Goal: Task Accomplishment & Management: Manage account settings

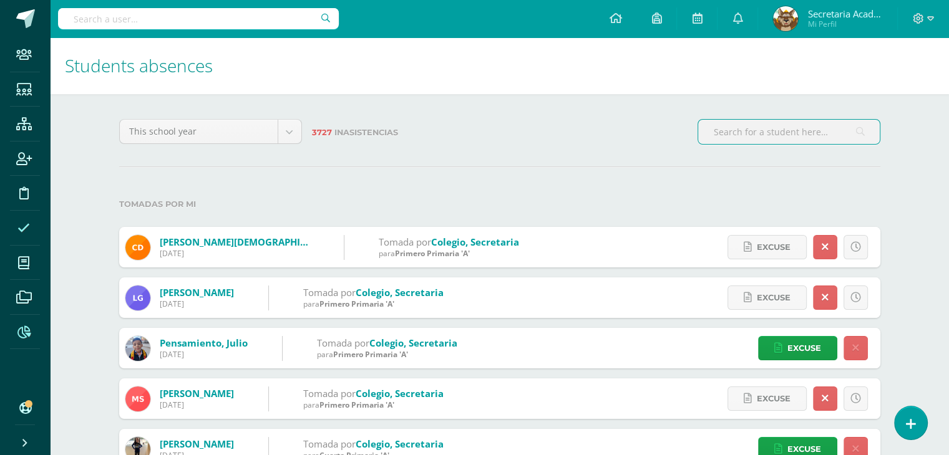
click at [24, 334] on icon at bounding box center [23, 332] width 13 height 12
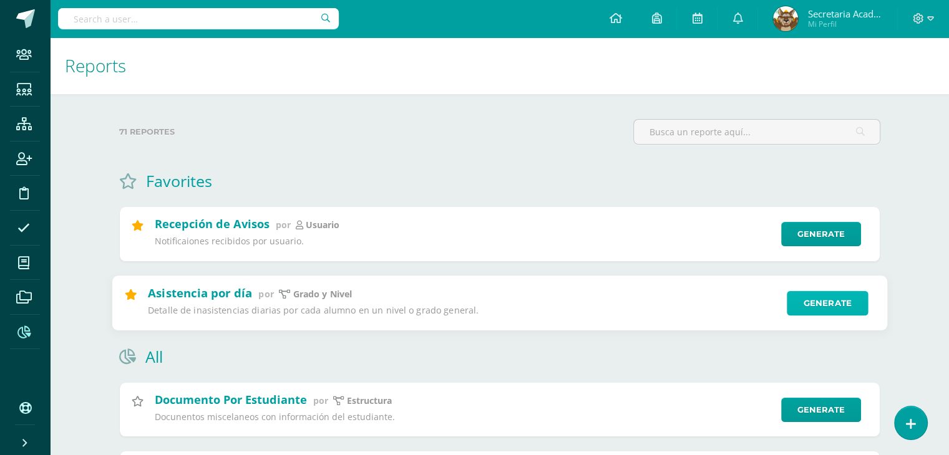
click at [815, 308] on link "Generate" at bounding box center [827, 303] width 82 height 25
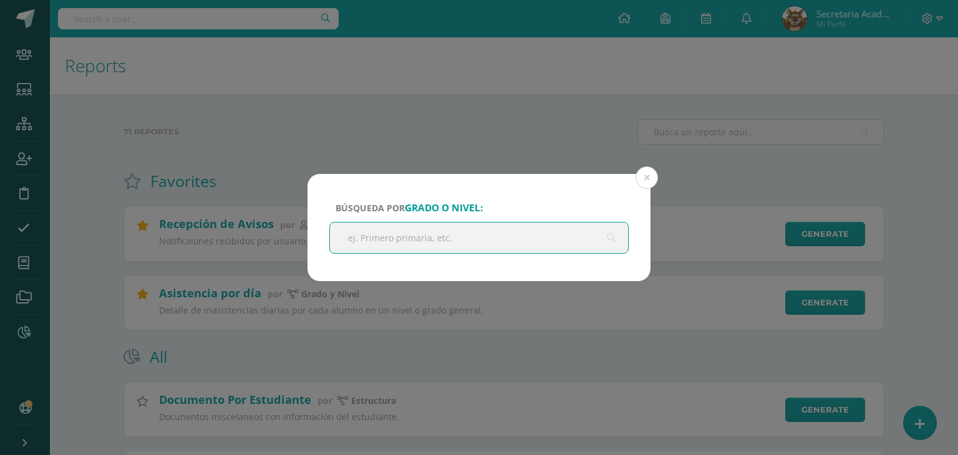
click at [509, 242] on input "text" at bounding box center [479, 238] width 298 height 31
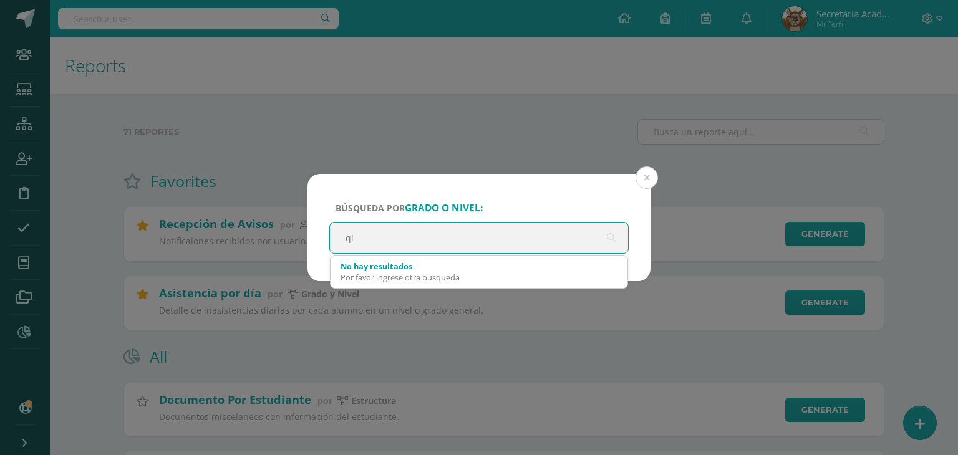
type input "q"
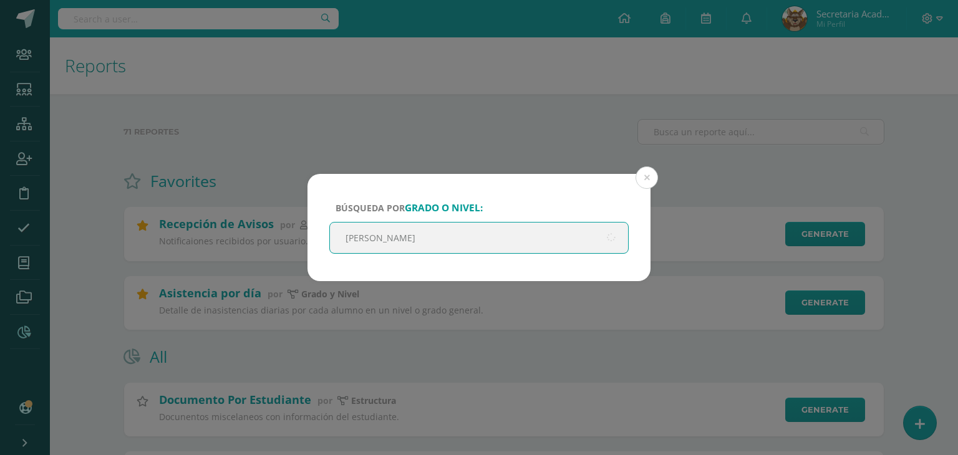
type input "QUINTO"
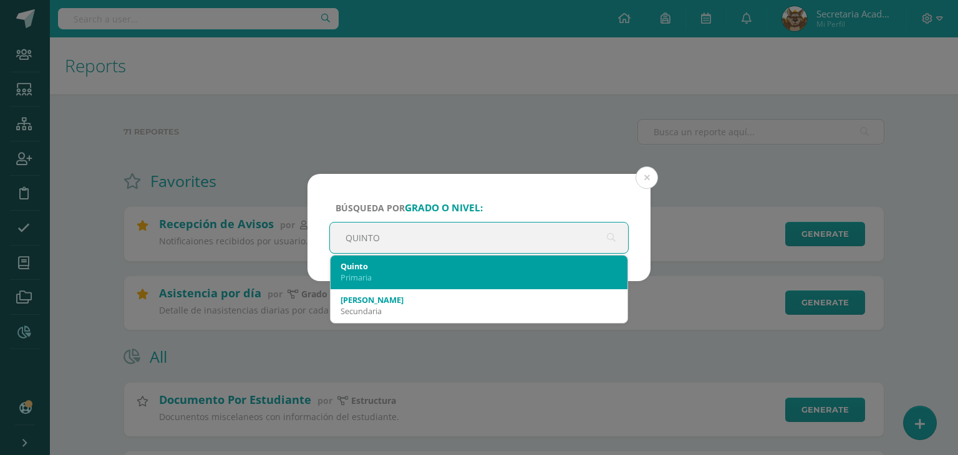
click at [370, 288] on div "Quinto Primaria" at bounding box center [479, 273] width 297 height 34
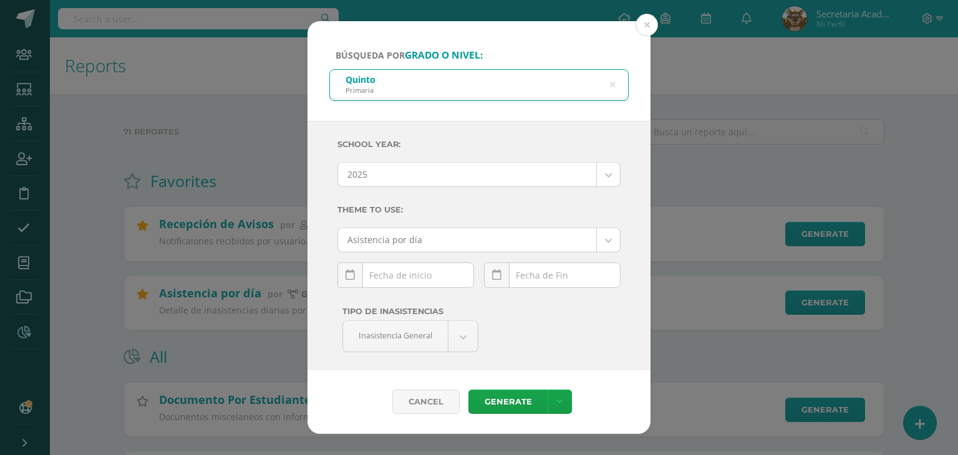
click at [385, 274] on div "October, 2025 Mo Tu We Th Fr Sa Su 29 30 1 2 3 4 5 6 7 8 9 10 11 12 13 14 15 16…" at bounding box center [405, 281] width 137 height 36
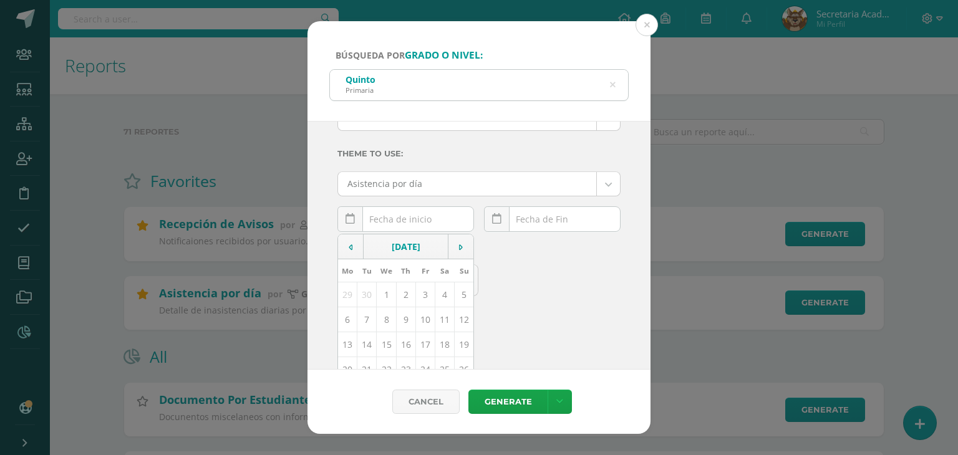
scroll to position [120, 0]
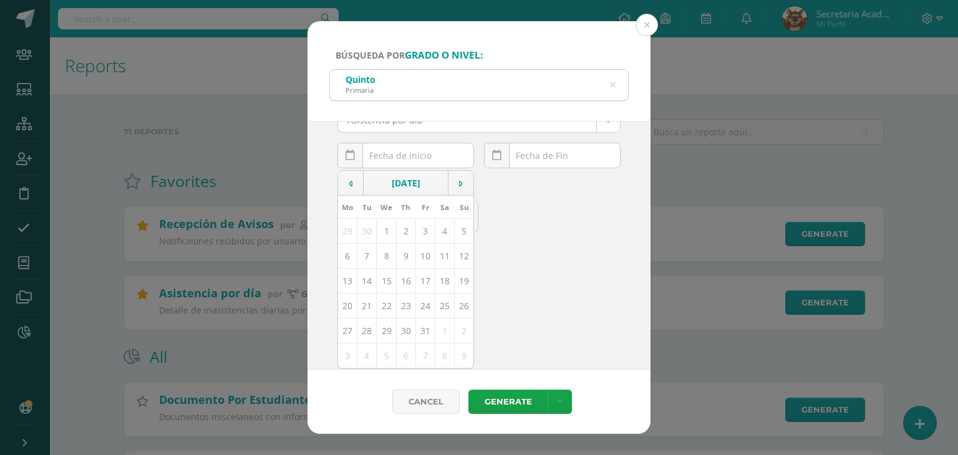
click at [369, 281] on td "14" at bounding box center [366, 281] width 19 height 25
type input "[DATE]"
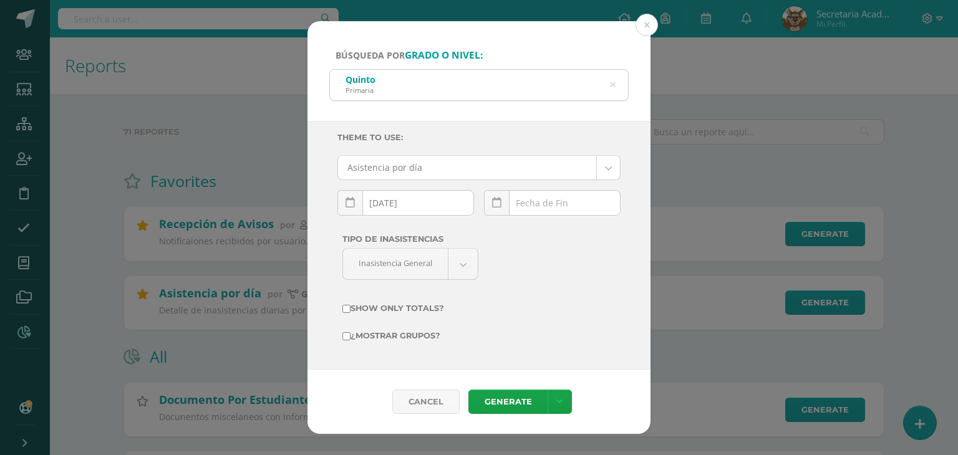
click at [534, 202] on div "October, 2025 Mo Tu We Th Fr Sa Su 29 30 1 2 3 4 5 6 7 8 9 10 11 12 13 14 15 16…" at bounding box center [552, 208] width 137 height 36
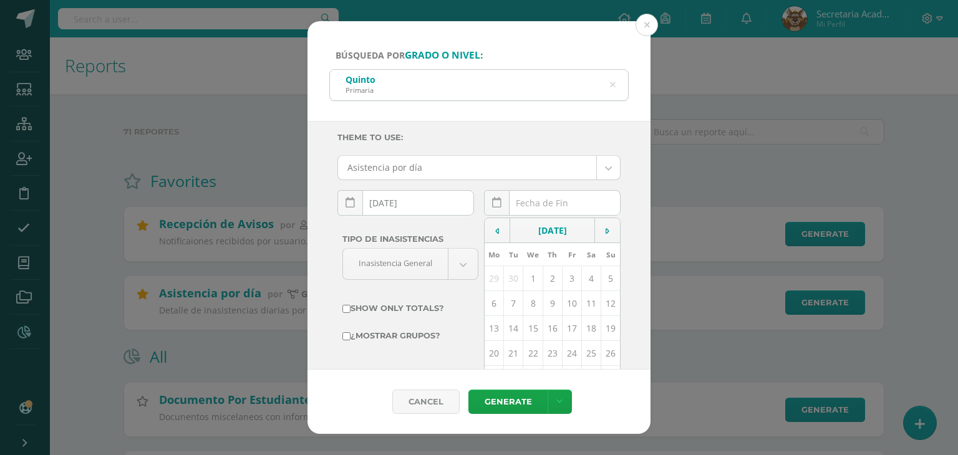
click at [504, 325] on td "14" at bounding box center [513, 328] width 19 height 25
type input "[DATE]"
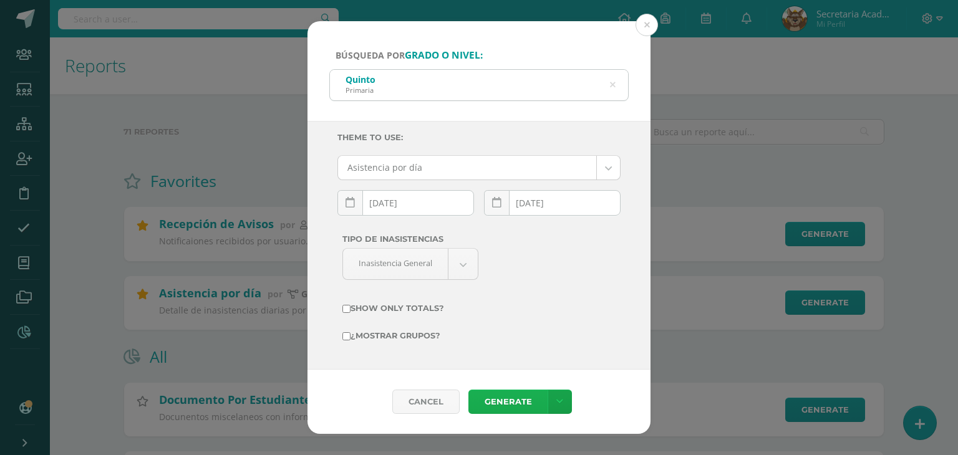
click at [506, 397] on link "Generate" at bounding box center [507, 402] width 79 height 24
click at [643, 31] on button at bounding box center [647, 25] width 22 height 22
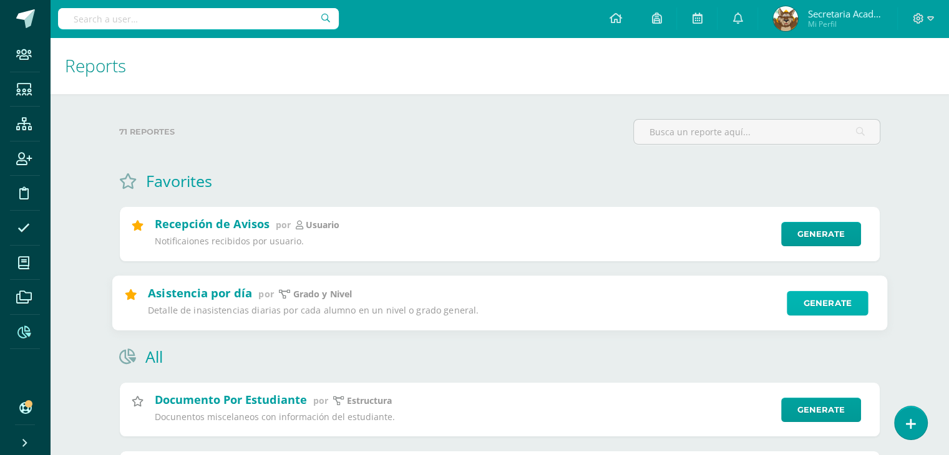
click at [813, 299] on link "Generate" at bounding box center [827, 303] width 82 height 25
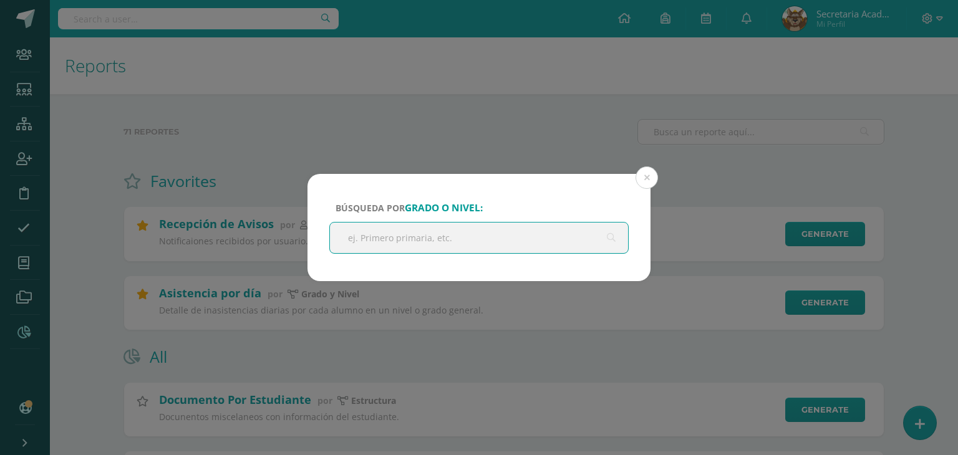
click at [534, 249] on input "text" at bounding box center [479, 238] width 298 height 31
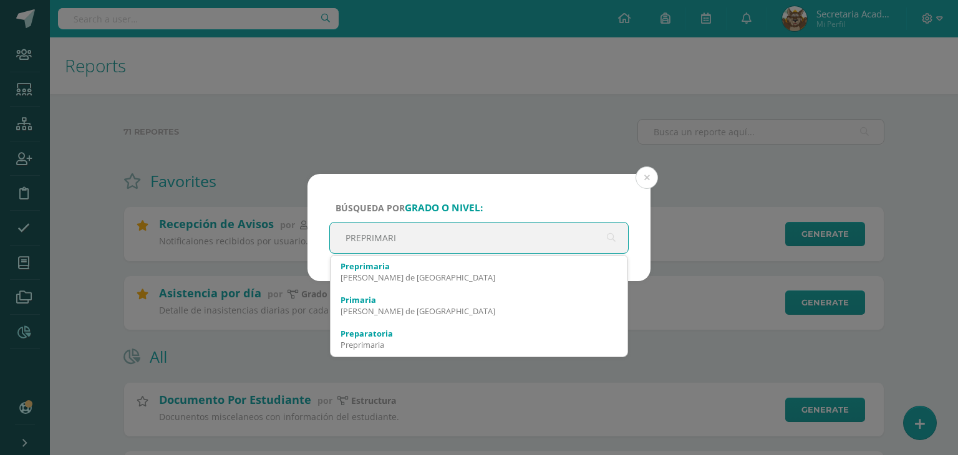
type input "PREPRIMARIA"
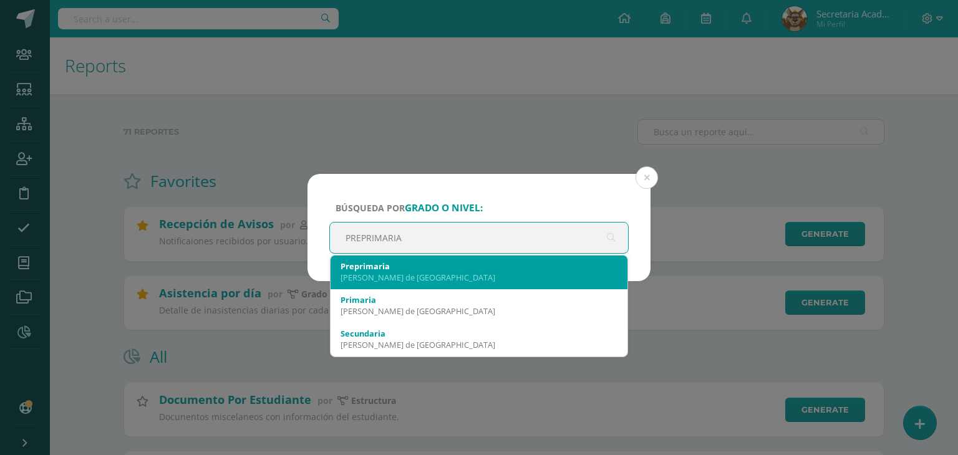
click at [501, 265] on div "Preprimaria" at bounding box center [479, 266] width 277 height 11
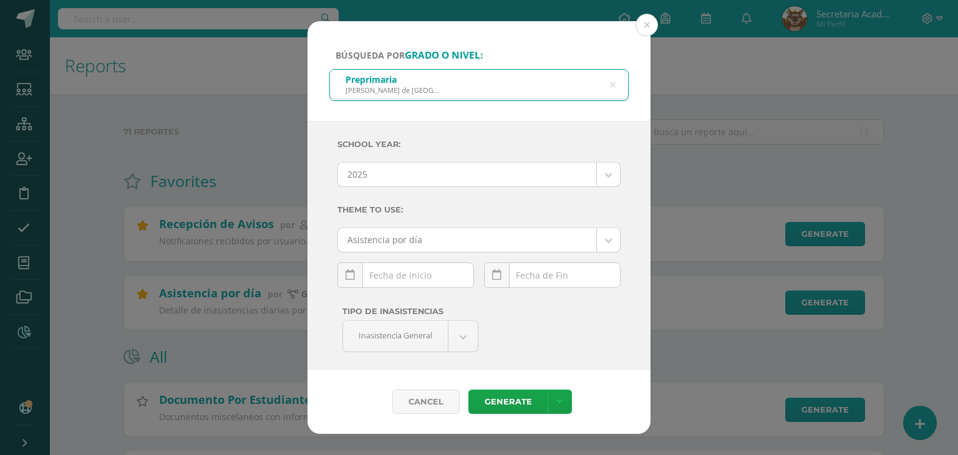
click at [403, 278] on div "October, 2025 Mo Tu We Th Fr Sa Su 29 30 1 2 3 4 5 6 7 8 9 10 11 12 13 14 15 16…" at bounding box center [405, 281] width 137 height 36
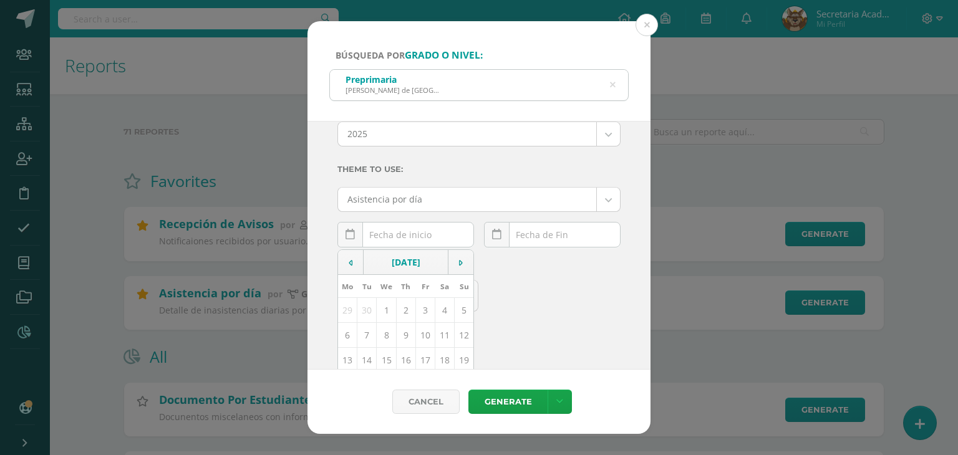
scroll to position [62, 0]
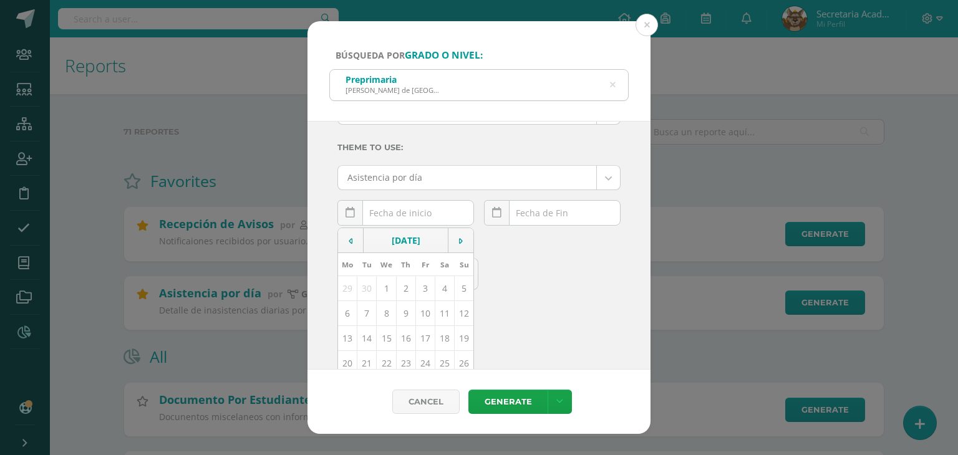
click at [365, 336] on td "14" at bounding box center [366, 338] width 19 height 25
type input "[DATE]"
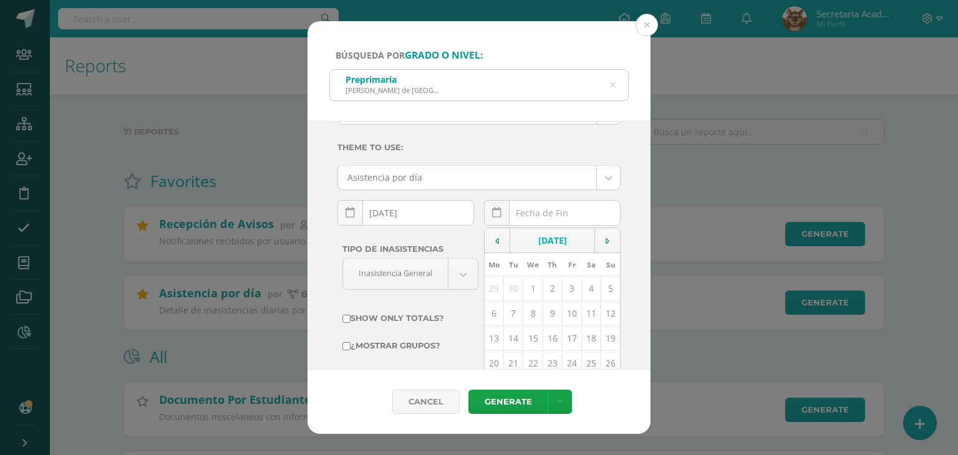
click at [538, 208] on div "October, 2025 Mo Tu We Th Fr Sa Su 29 30 1 2 3 4 5 6 7 8 9 10 11 12 13 14 15 16…" at bounding box center [552, 218] width 137 height 36
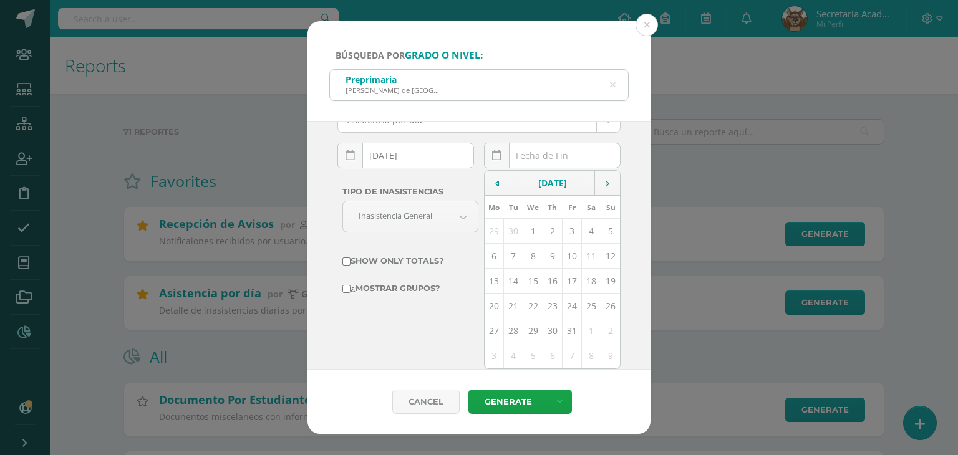
click at [505, 283] on td "14" at bounding box center [513, 281] width 19 height 25
type input "[DATE]"
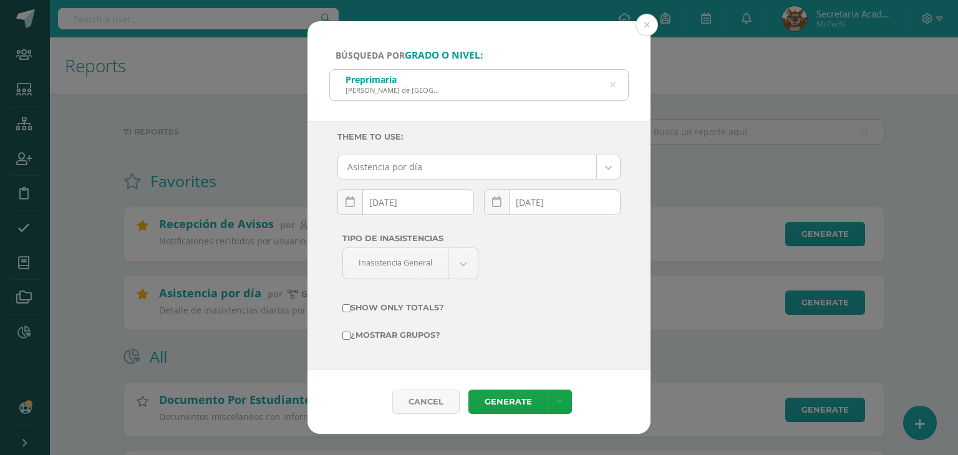
scroll to position [72, 0]
click at [499, 400] on link "Generate" at bounding box center [507, 402] width 79 height 24
click at [612, 84] on icon at bounding box center [613, 85] width 6 height 32
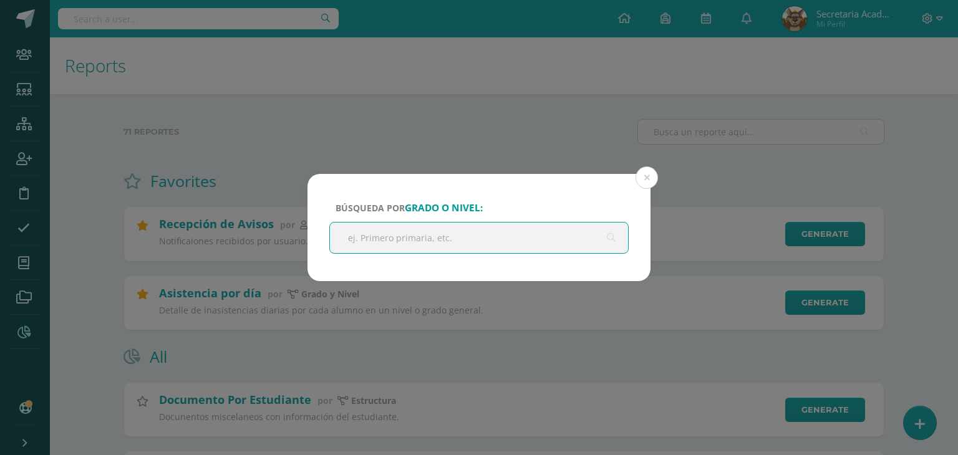
click at [468, 235] on input "text" at bounding box center [479, 238] width 298 height 31
type input "PRIMARIA"
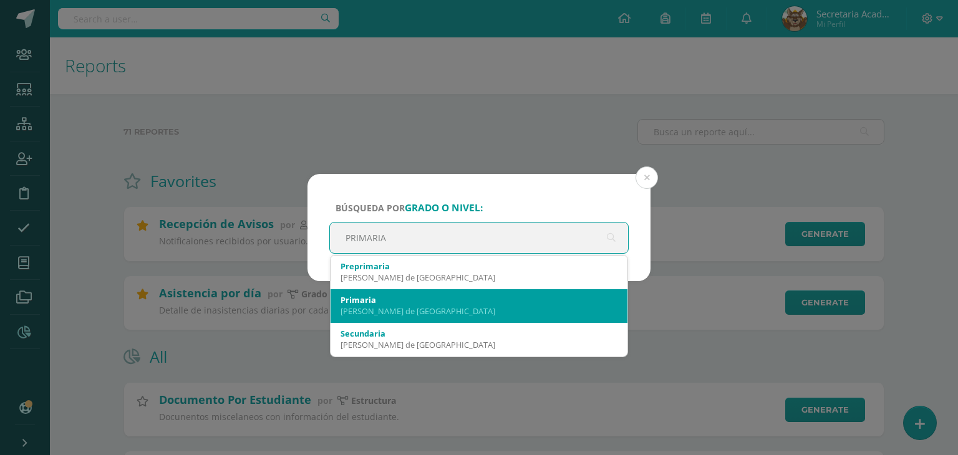
click at [361, 294] on div "Primaria" at bounding box center [479, 299] width 277 height 11
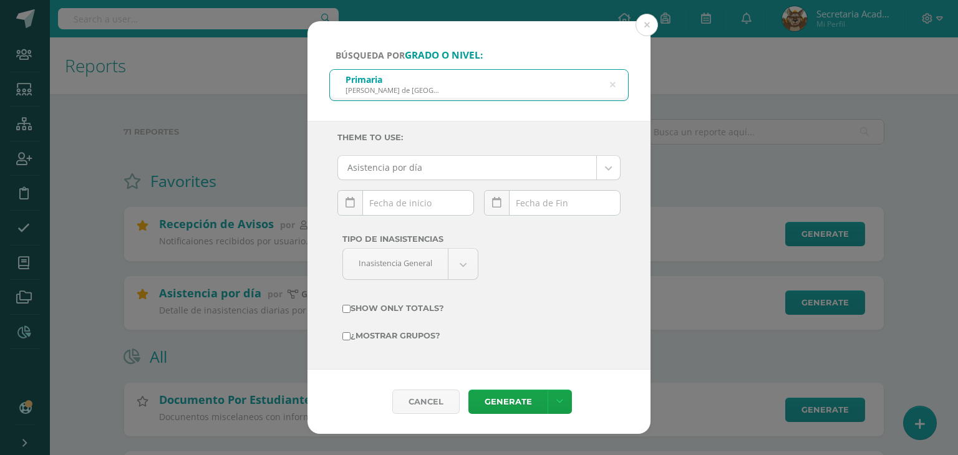
click at [402, 203] on div "October, 2025 Mo Tu We Th Fr Sa Su 29 30 1 2 3 4 5 6 7 8 9 10 11 12 13 14 15 16…" at bounding box center [405, 208] width 137 height 36
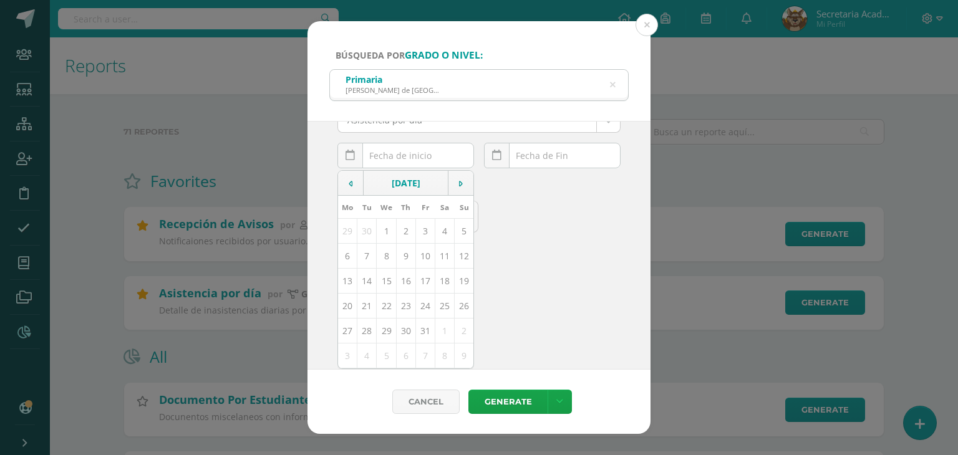
click at [366, 280] on td "14" at bounding box center [366, 281] width 19 height 25
type input "[DATE]"
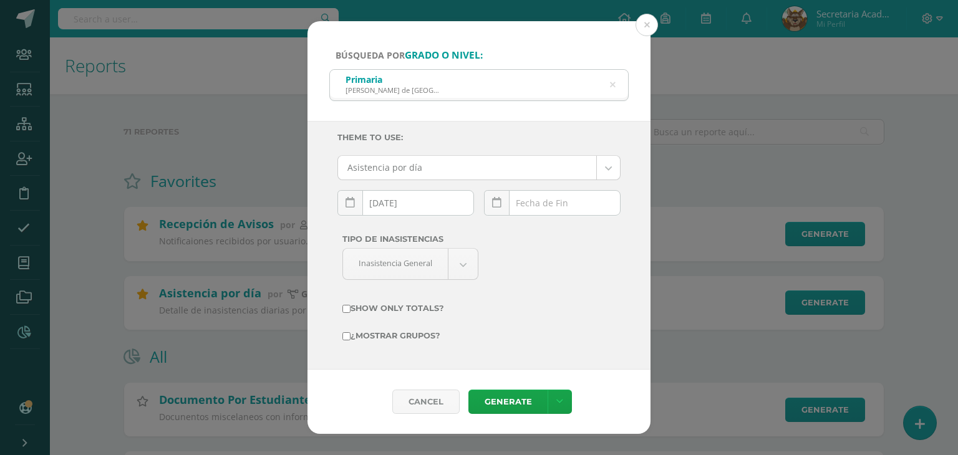
click at [567, 201] on div "October, 2025 Mo Tu We Th Fr Sa Su 29 30 1 2 3 4 5 6 7 8 9 10 11 12 13 14 15 16…" at bounding box center [552, 208] width 137 height 36
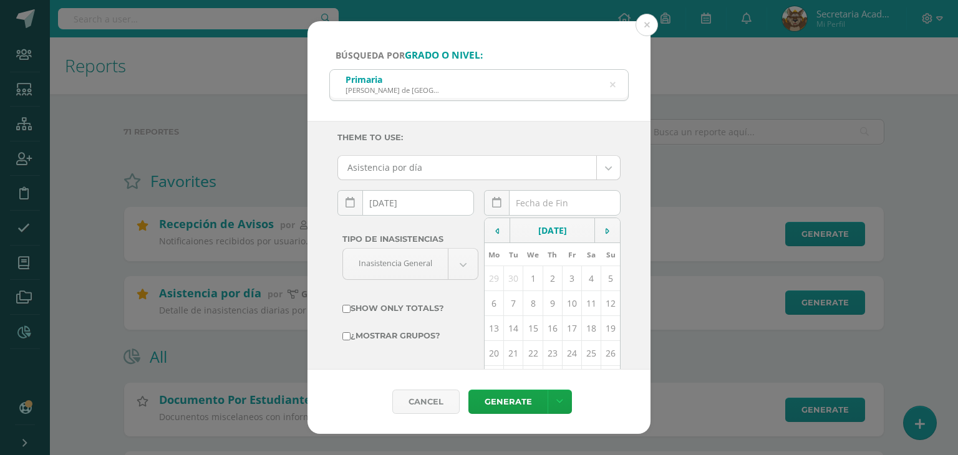
click at [505, 330] on td "14" at bounding box center [513, 328] width 19 height 25
type input "[DATE]"
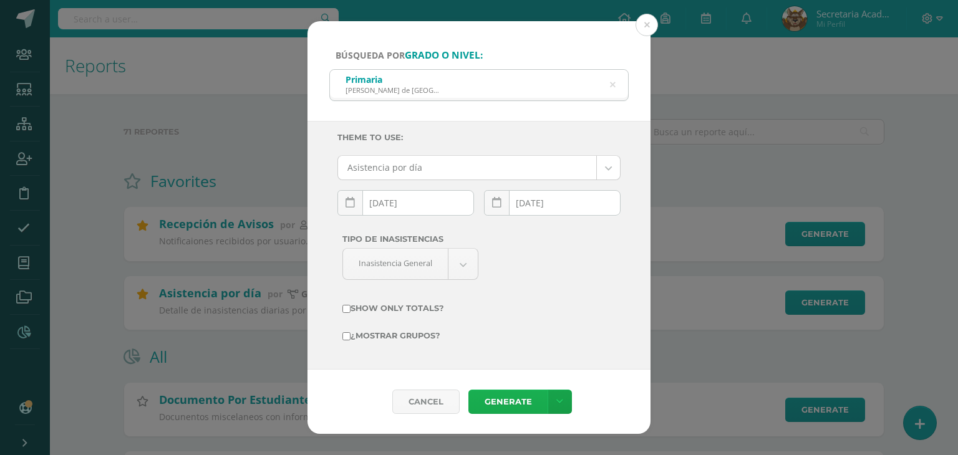
click at [493, 394] on link "Generate" at bounding box center [507, 402] width 79 height 24
click at [614, 85] on icon at bounding box center [613, 85] width 6 height 32
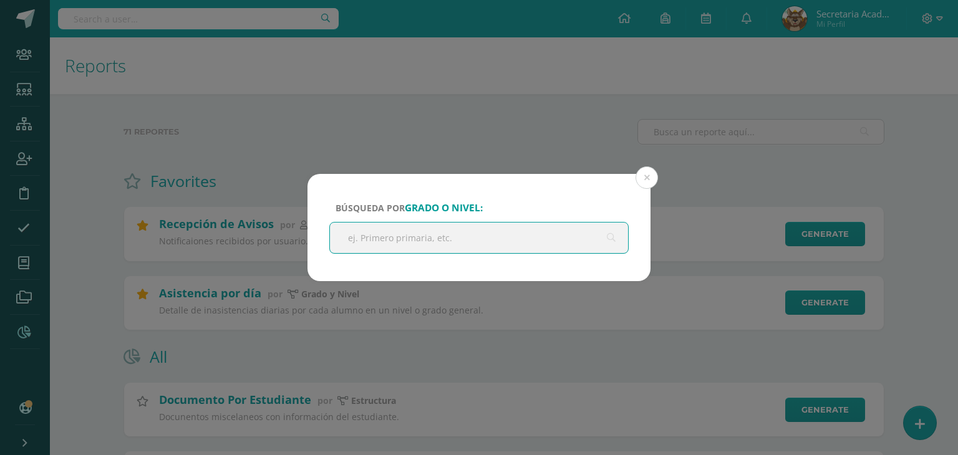
click at [495, 241] on input "text" at bounding box center [479, 238] width 298 height 31
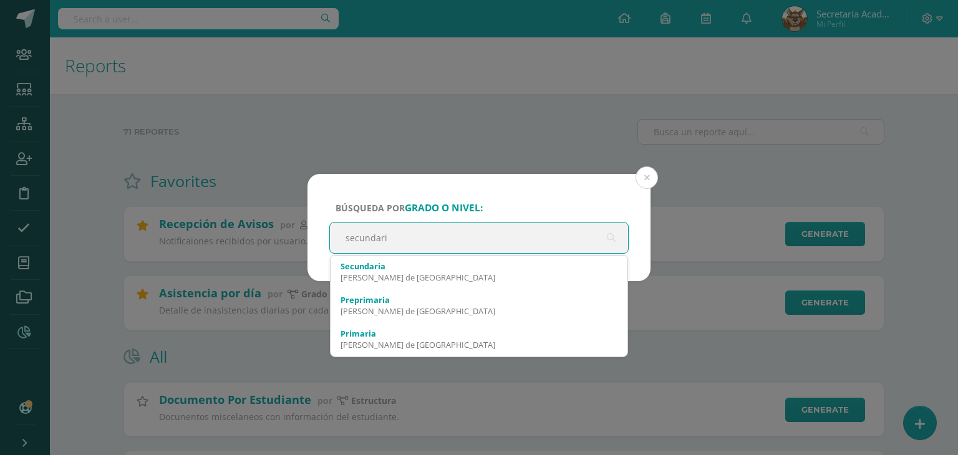
type input "secundaria"
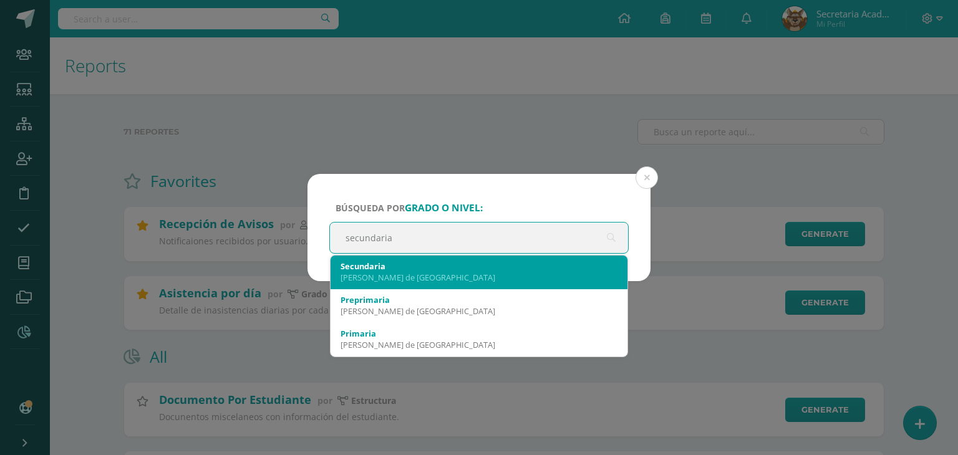
click at [404, 278] on div "Valles de Vista Hermosa" at bounding box center [479, 277] width 277 height 11
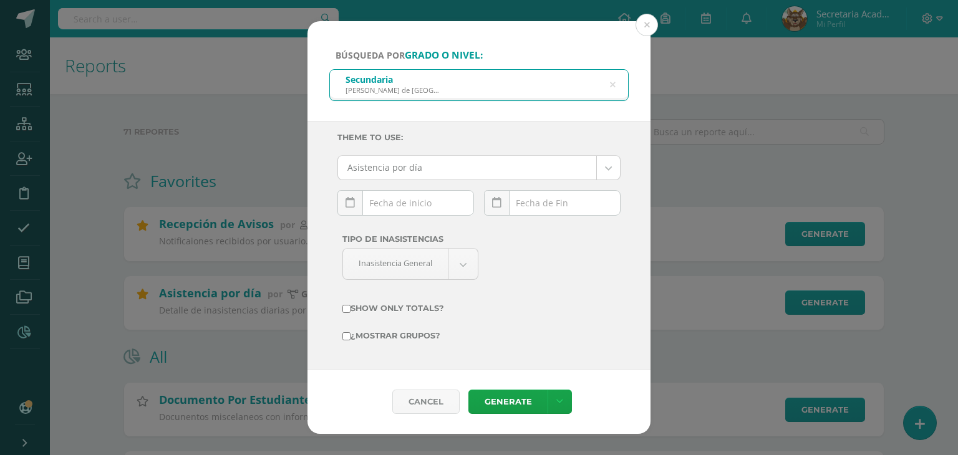
click at [404, 210] on div "October, 2025 Mo Tu We Th Fr Sa Su 29 30 1 2 3 4 5 6 7 8 9 10 11 12 13 14 15 16…" at bounding box center [405, 208] width 137 height 36
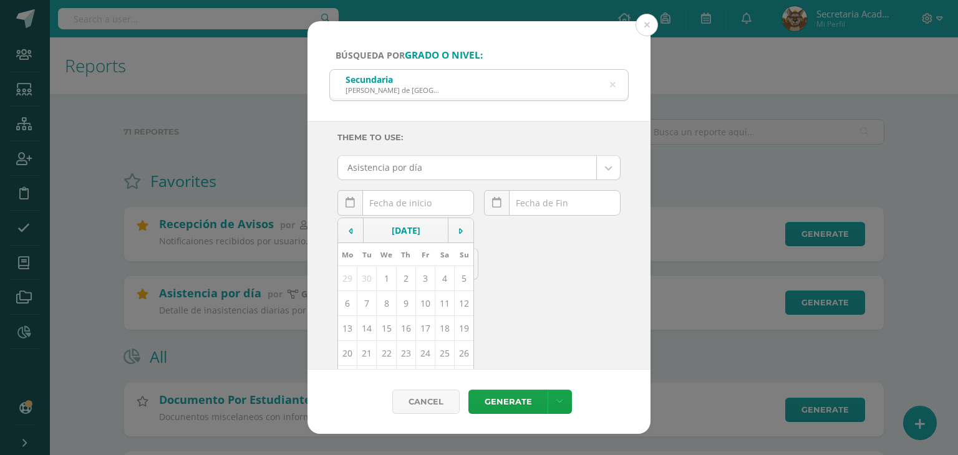
click at [369, 329] on td "14" at bounding box center [366, 328] width 19 height 25
type input "[DATE]"
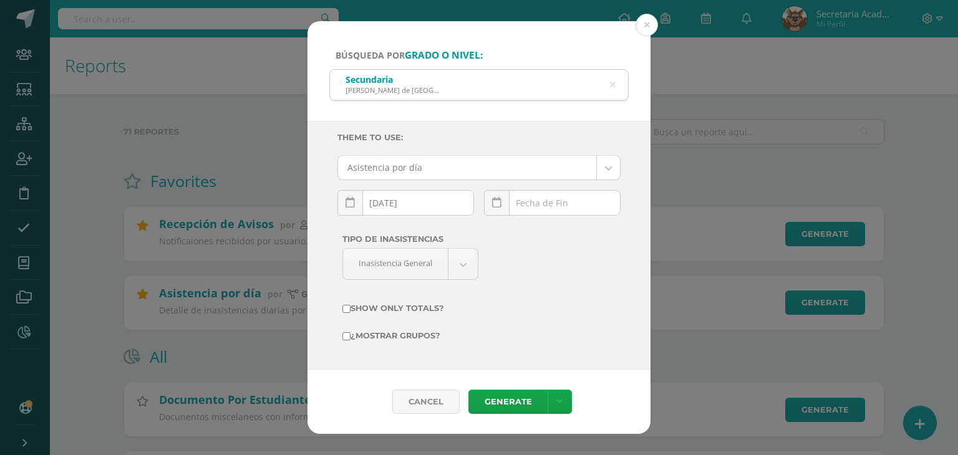
click at [549, 204] on div "October, 2025 Mo Tu We Th Fr Sa Su 29 30 1 2 3 4 5 6 7 8 9 10 11 12 13 14 15 16…" at bounding box center [552, 208] width 137 height 36
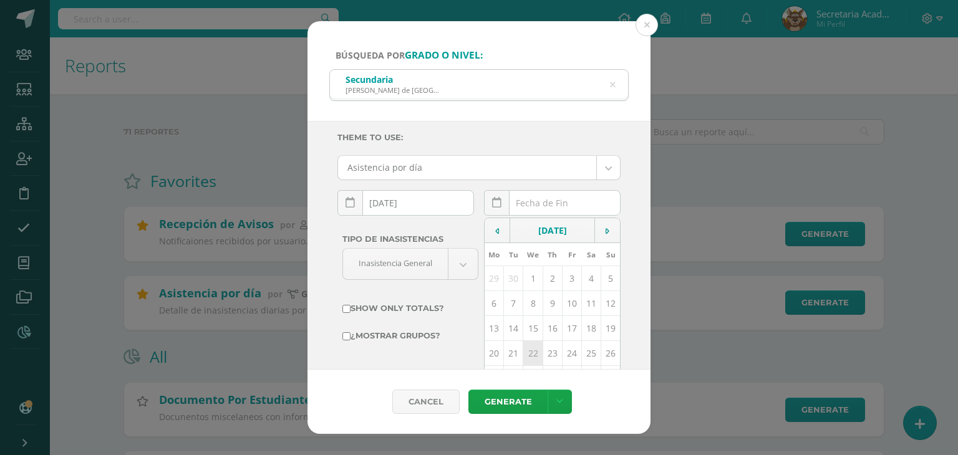
click at [508, 327] on td "14" at bounding box center [513, 328] width 19 height 25
type input "[DATE]"
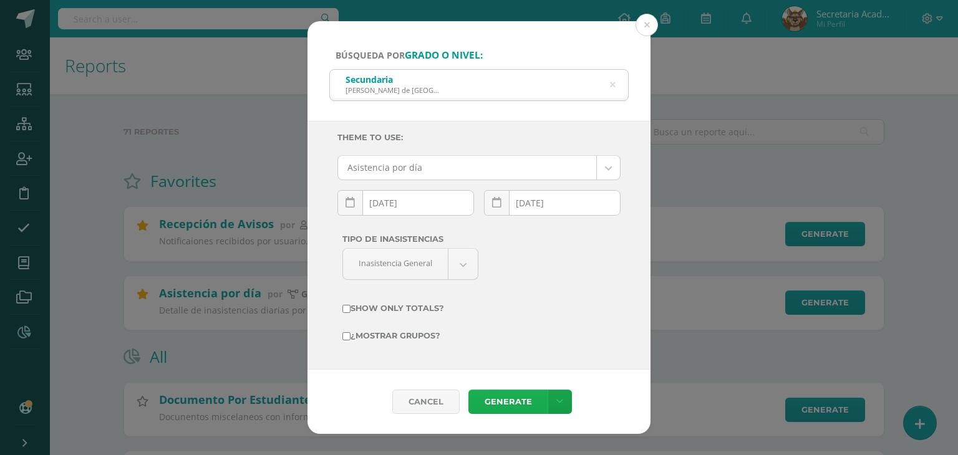
click at [494, 399] on link "Generate" at bounding box center [507, 402] width 79 height 24
click at [652, 24] on button at bounding box center [647, 25] width 22 height 22
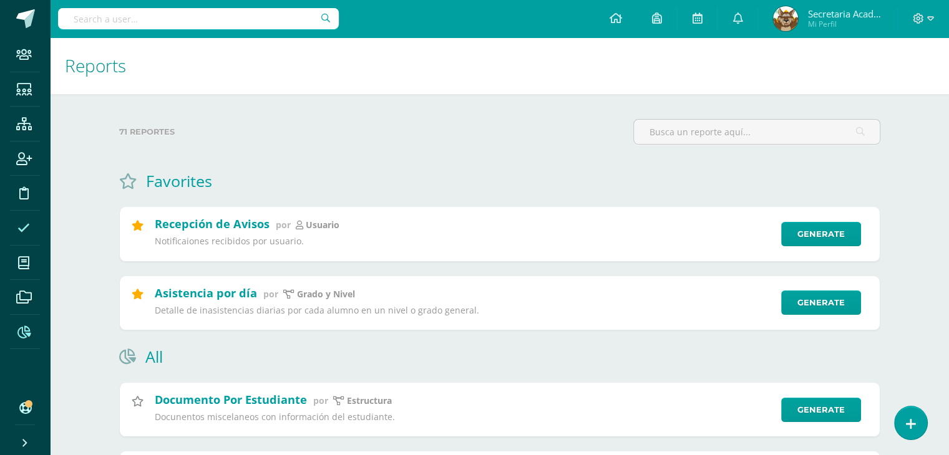
click at [21, 224] on icon at bounding box center [23, 228] width 12 height 12
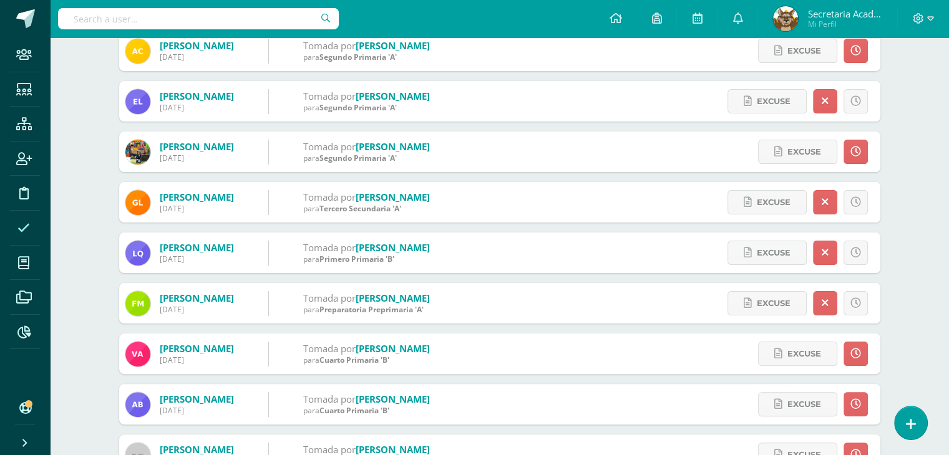
scroll to position [249, 0]
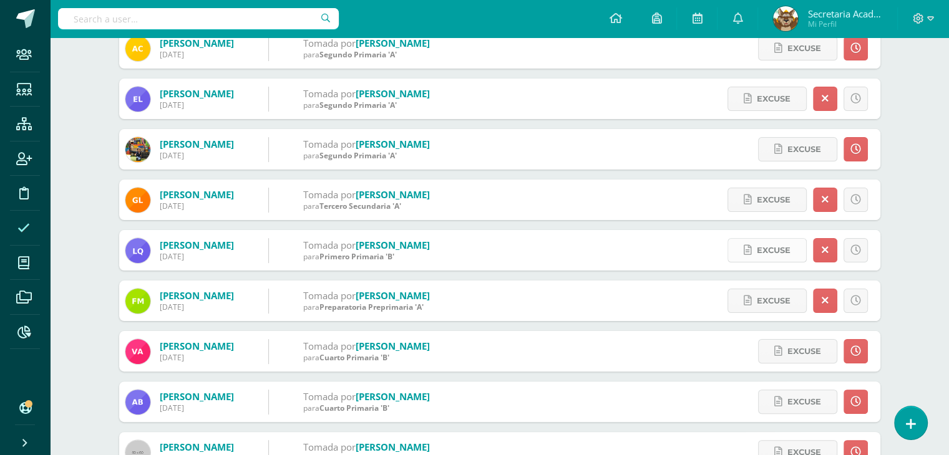
click at [755, 249] on link "Excuse" at bounding box center [766, 250] width 79 height 24
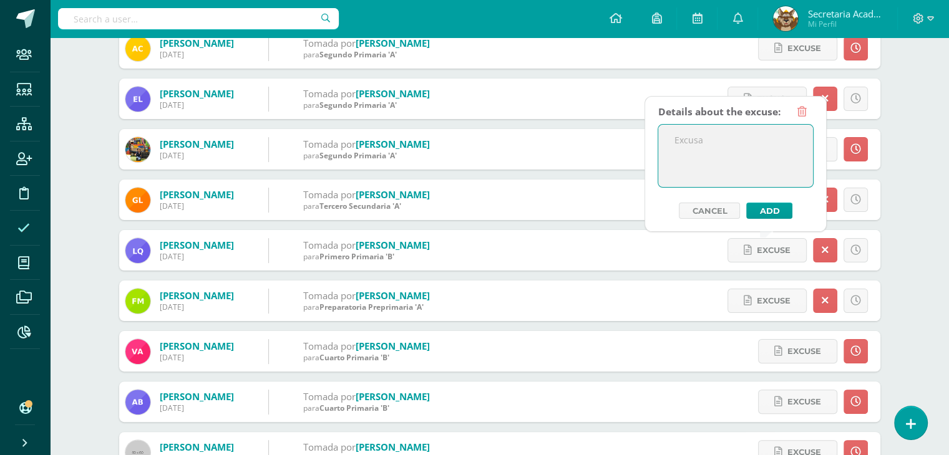
click at [725, 158] on textarea at bounding box center [735, 156] width 155 height 62
type textarea "El alumno se encuentra ausente por problemas en carretera km 24.4"
click at [767, 209] on button "Add" at bounding box center [769, 211] width 46 height 16
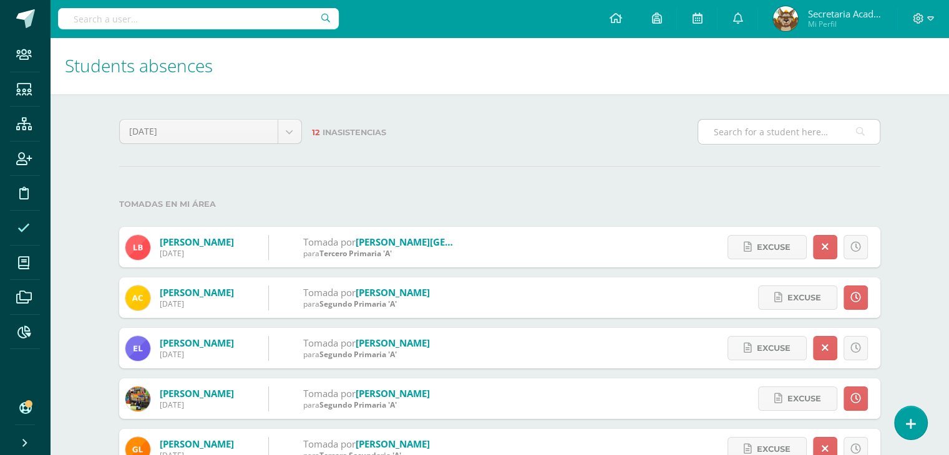
drag, startPoint x: 743, startPoint y: 129, endPoint x: 733, endPoint y: 131, distance: 9.5
click at [743, 129] on input "text" at bounding box center [788, 132] width 181 height 24
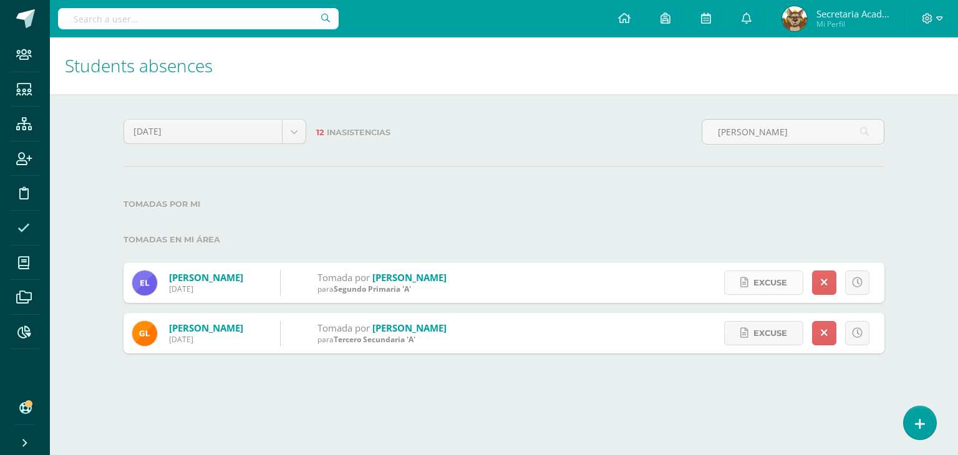
type input "leiva"
click at [777, 282] on span "Excuse" at bounding box center [770, 282] width 34 height 23
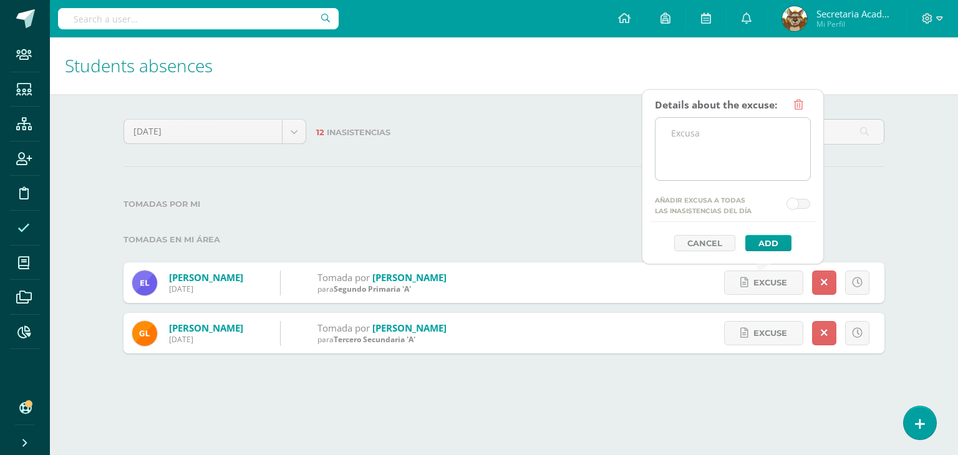
click at [717, 150] on textarea at bounding box center [732, 149] width 155 height 62
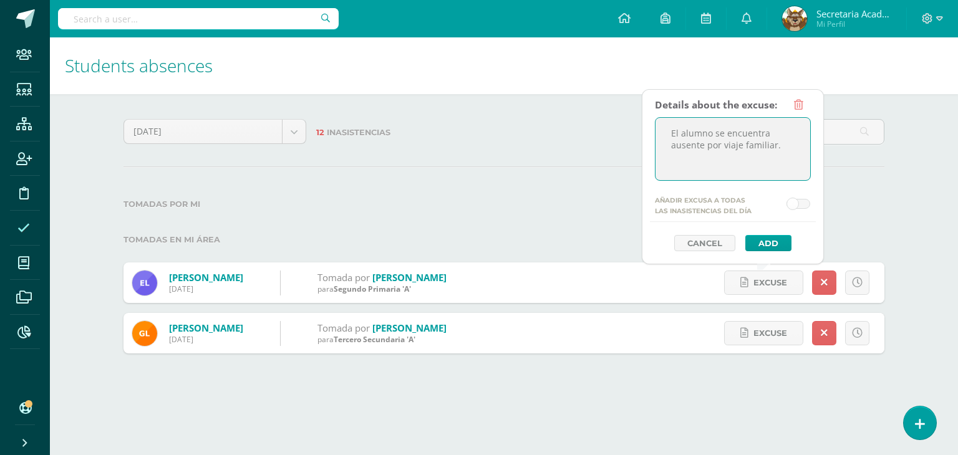
drag, startPoint x: 783, startPoint y: 152, endPoint x: 657, endPoint y: 133, distance: 128.0
click at [657, 133] on textarea "El alumno se encuentra ausente por viaje familiar." at bounding box center [732, 149] width 155 height 62
type textarea "El alumno se encuentra ausente por viaje familiar."
click at [772, 242] on button "Add" at bounding box center [768, 243] width 46 height 16
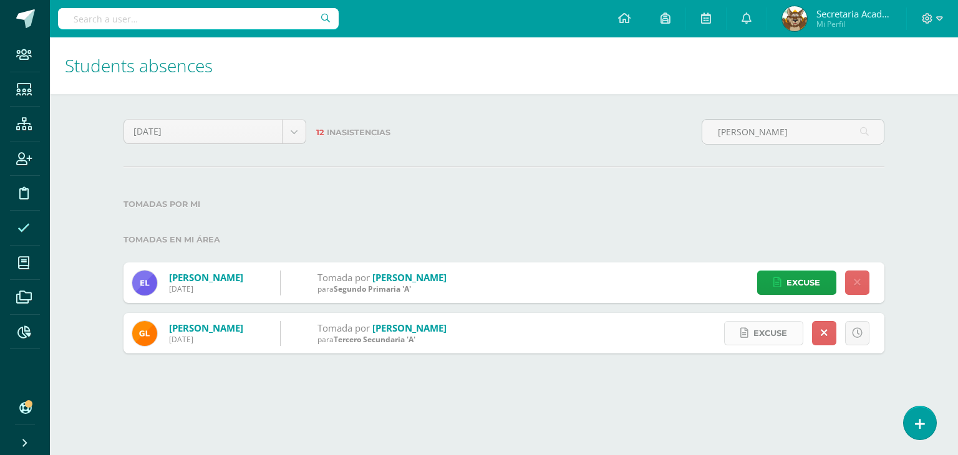
type input "[PERSON_NAME]"
click at [763, 340] on span "Excuse" at bounding box center [770, 333] width 34 height 23
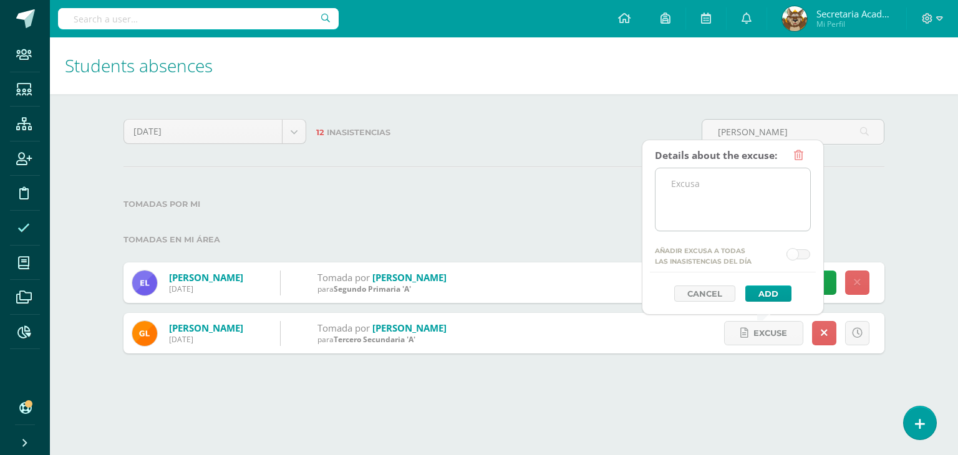
click at [734, 210] on textarea at bounding box center [732, 199] width 155 height 62
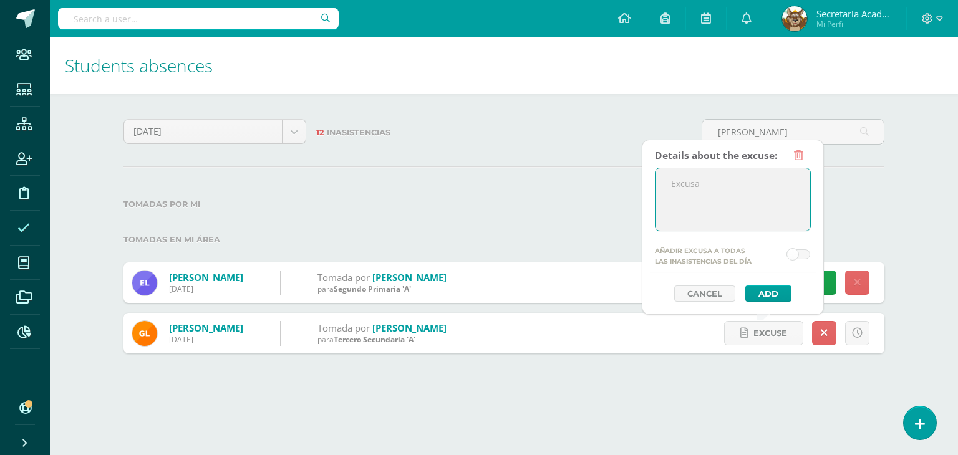
paste textarea "El alumno se encuentra ausente por viaje familiar."
type textarea "El alumno se encuentra ausente por viaje familiar."
click at [765, 294] on button "Add" at bounding box center [768, 294] width 46 height 16
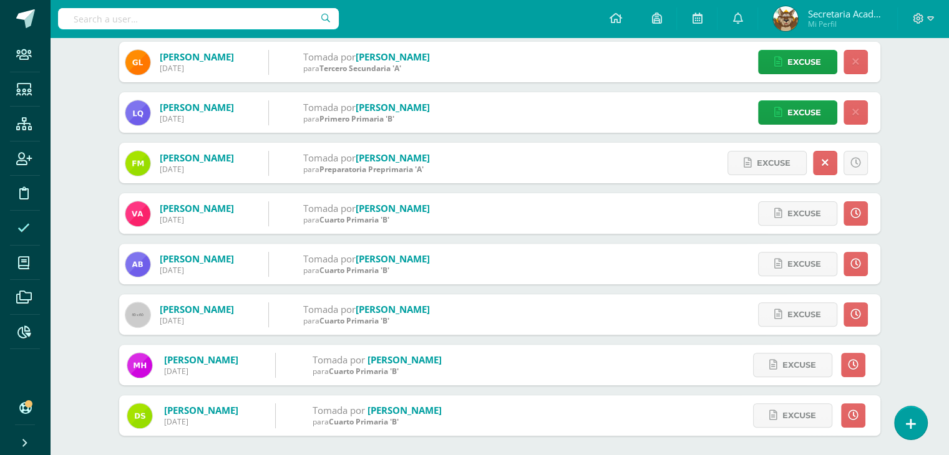
scroll to position [393, 0]
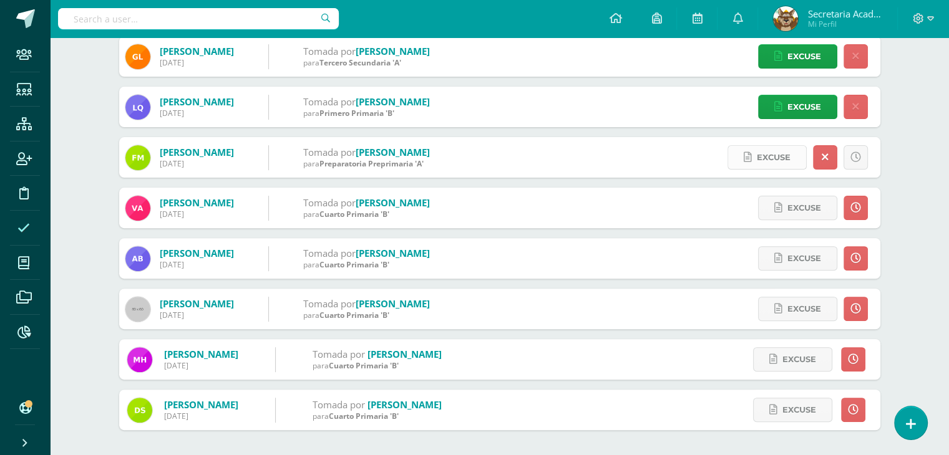
click at [770, 150] on span "Excuse" at bounding box center [774, 157] width 34 height 23
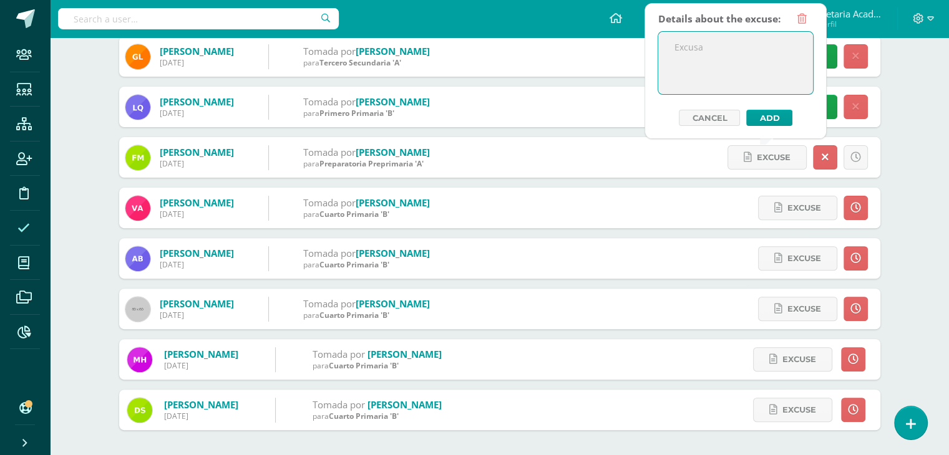
click at [733, 80] on textarea at bounding box center [735, 63] width 155 height 62
click at [720, 69] on textarea "La alumna se encuentra ausente por el derrumbe km 24.4" at bounding box center [735, 63] width 155 height 62
click at [702, 82] on textarea "La alumna se encuentra ausente por el derrumbe km 24.4" at bounding box center [735, 63] width 155 height 62
type textarea "La alumna se encuentra ausente por el derrumbe km 24.4"
click at [771, 115] on button "Add" at bounding box center [769, 118] width 46 height 16
